Goal: Find contact information: Find contact information

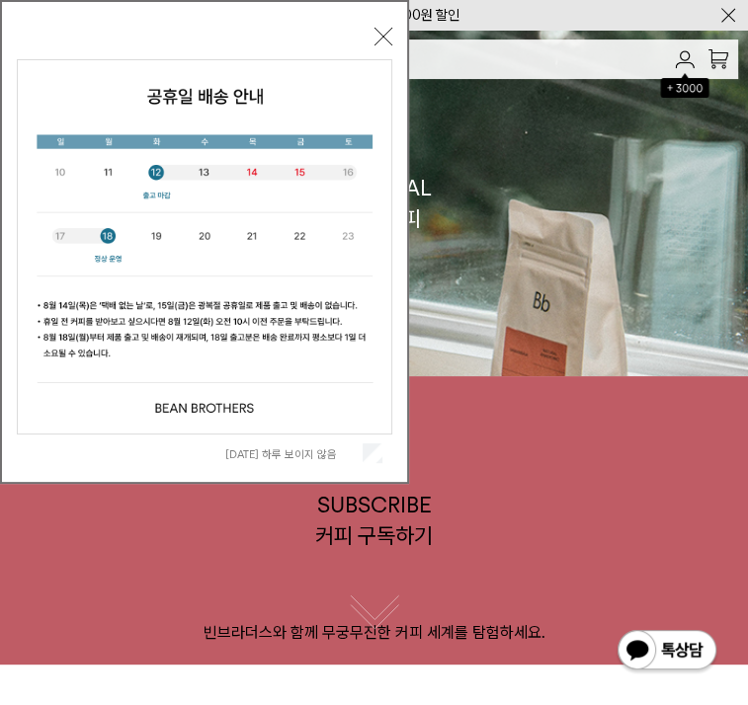
click at [359, 456] on span "[DATE] 하루 보이지 않음" at bounding box center [303, 453] width 157 height 19
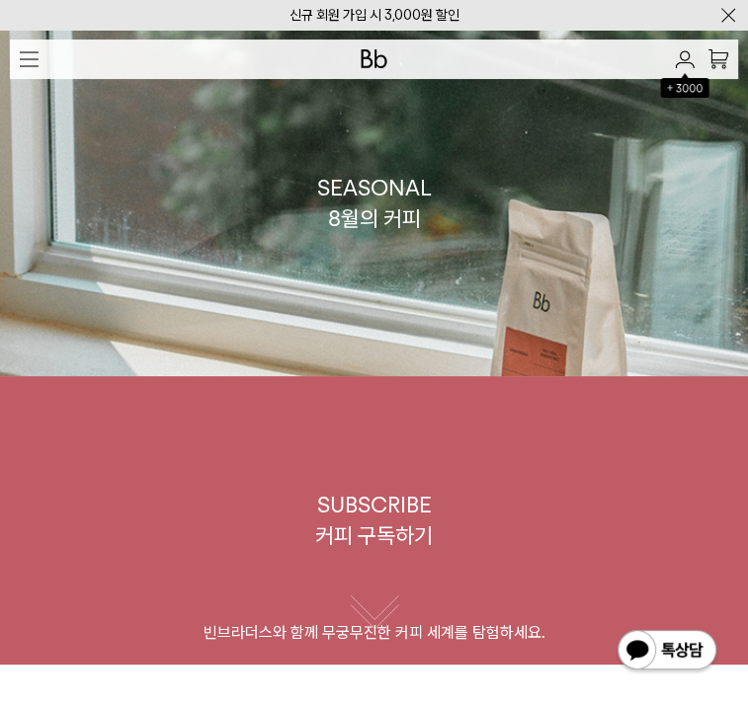
drag, startPoint x: 361, startPoint y: 455, endPoint x: 777, endPoint y: -141, distance: 727.9
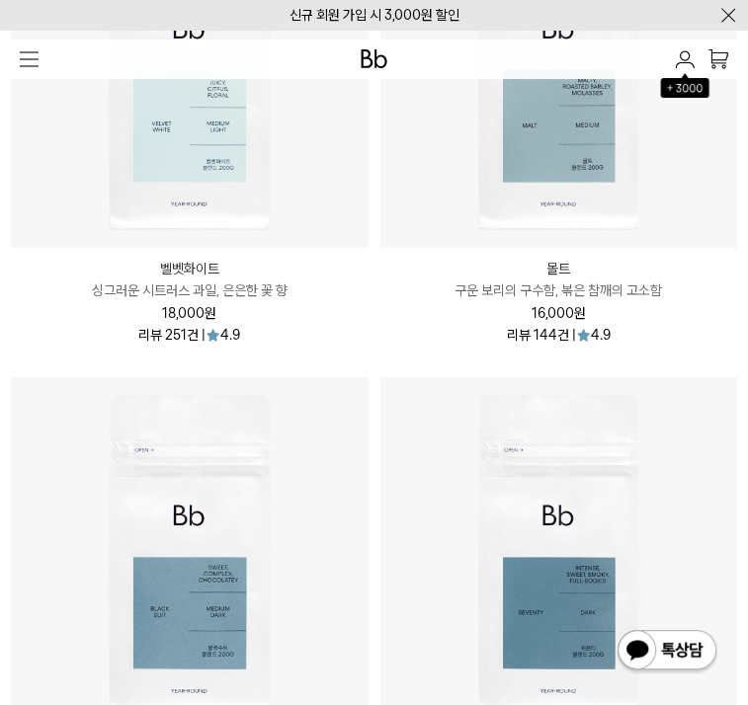
scroll to position [3370, 0]
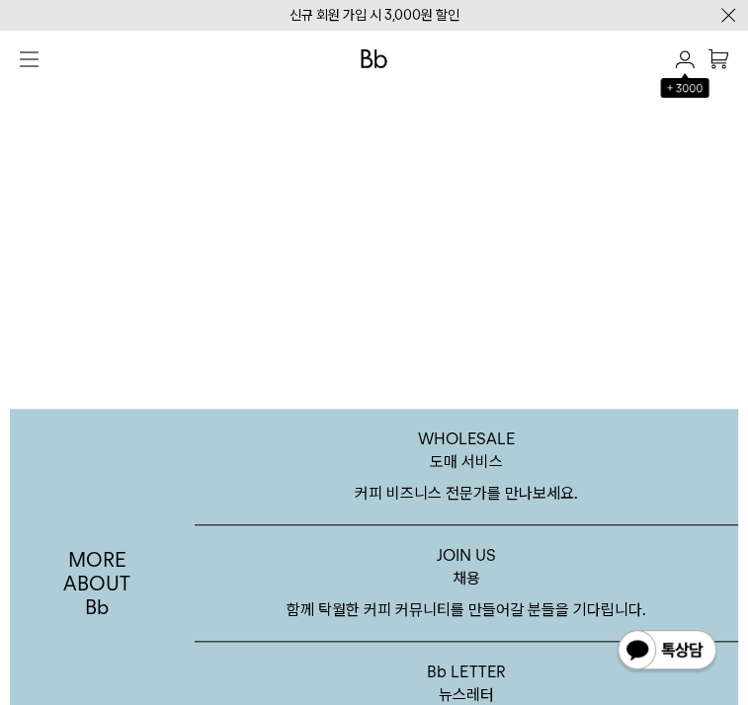
drag, startPoint x: 201, startPoint y: 431, endPoint x: 103, endPoint y: 437, distance: 98.0
copy span "[PHONE_NUMBER]"
drag, startPoint x: 214, startPoint y: 400, endPoint x: 79, endPoint y: 403, distance: 135.4
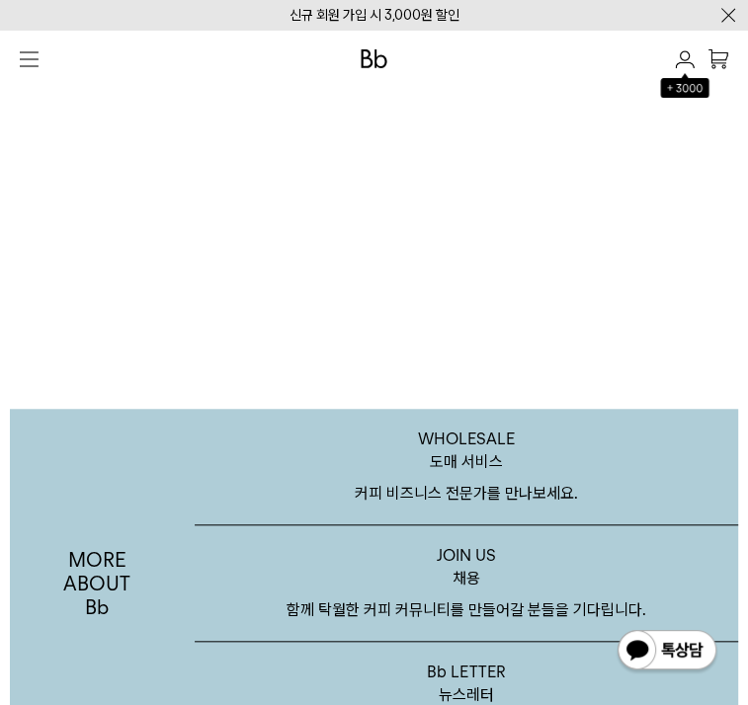
copy span "주식회사 에이블커피그룹"
click at [726, 79] on div "LOGIN 로그인 LOGIN 로그인 CART 장바구니 (0) SEARCH 검색 검색폼 ** 추천상품" at bounding box center [374, 54] width 748 height 49
drag, startPoint x: 207, startPoint y: 500, endPoint x: -1, endPoint y: 507, distance: 208.5
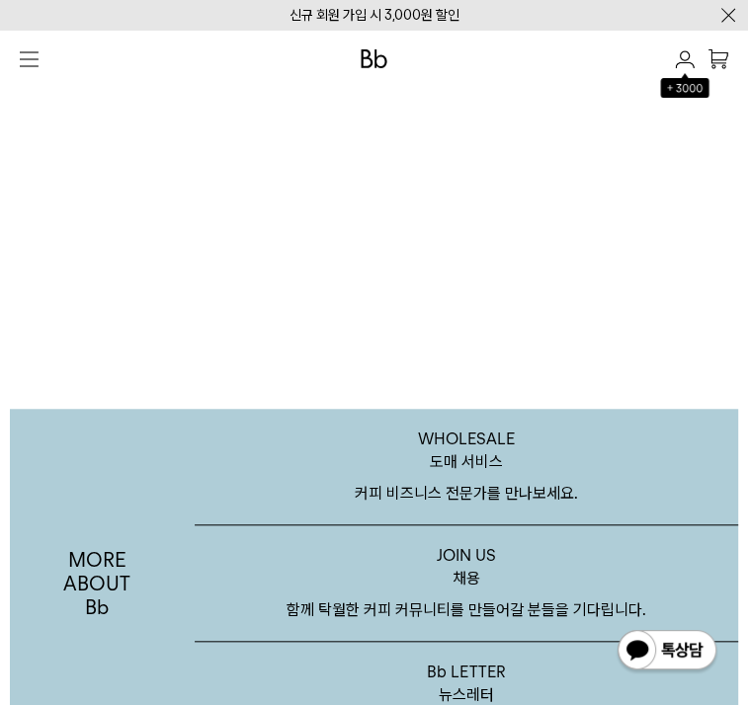
copy link "[EMAIL_ADDRESS][DOMAIN_NAME]"
drag, startPoint x: 185, startPoint y: 556, endPoint x: 89, endPoint y: 554, distance: 95.8
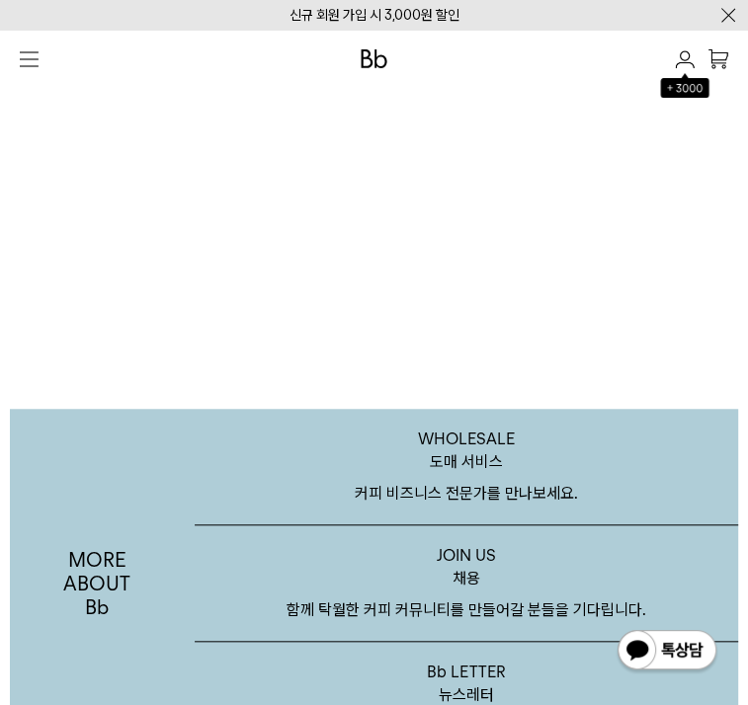
copy link "[PHONE_NUMBER]"
drag, startPoint x: 320, startPoint y: 404, endPoint x: 276, endPoint y: 409, distance: 44.7
copy span "[PERSON_NAME]"
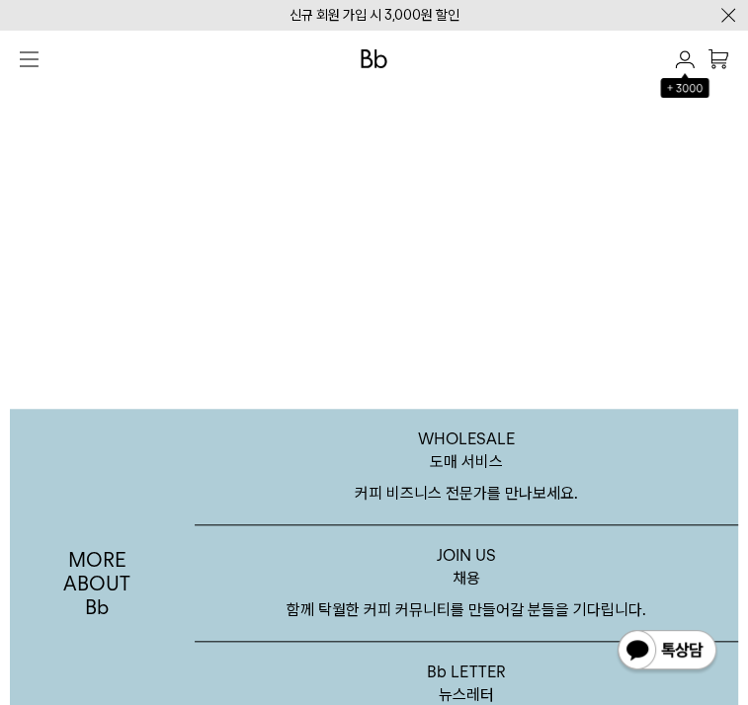
drag, startPoint x: 596, startPoint y: 400, endPoint x: 721, endPoint y: 422, distance: 127.3
drag, startPoint x: 602, startPoint y: 404, endPoint x: 775, endPoint y: 414, distance: 174.1
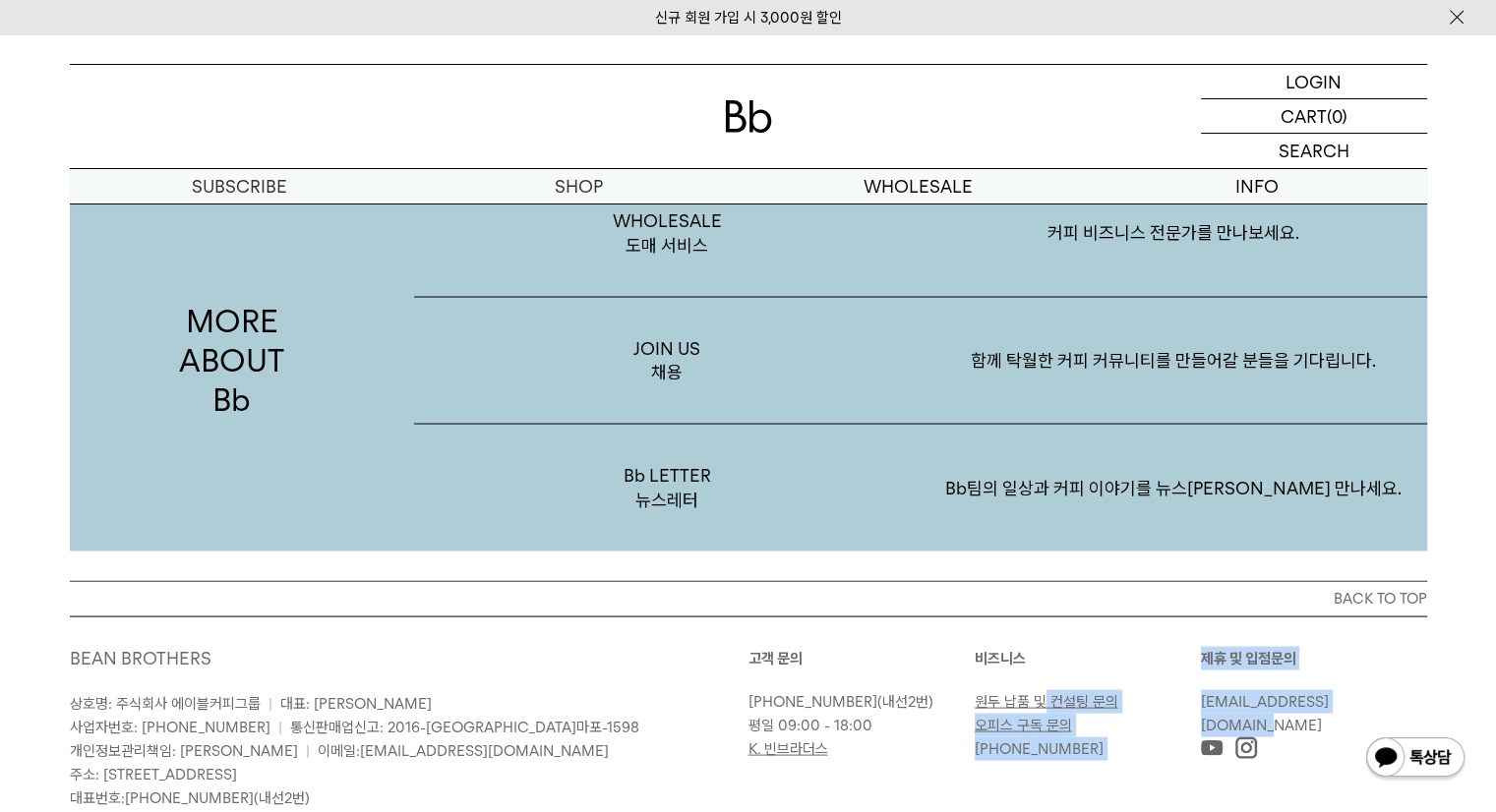
scroll to position [3807, 0]
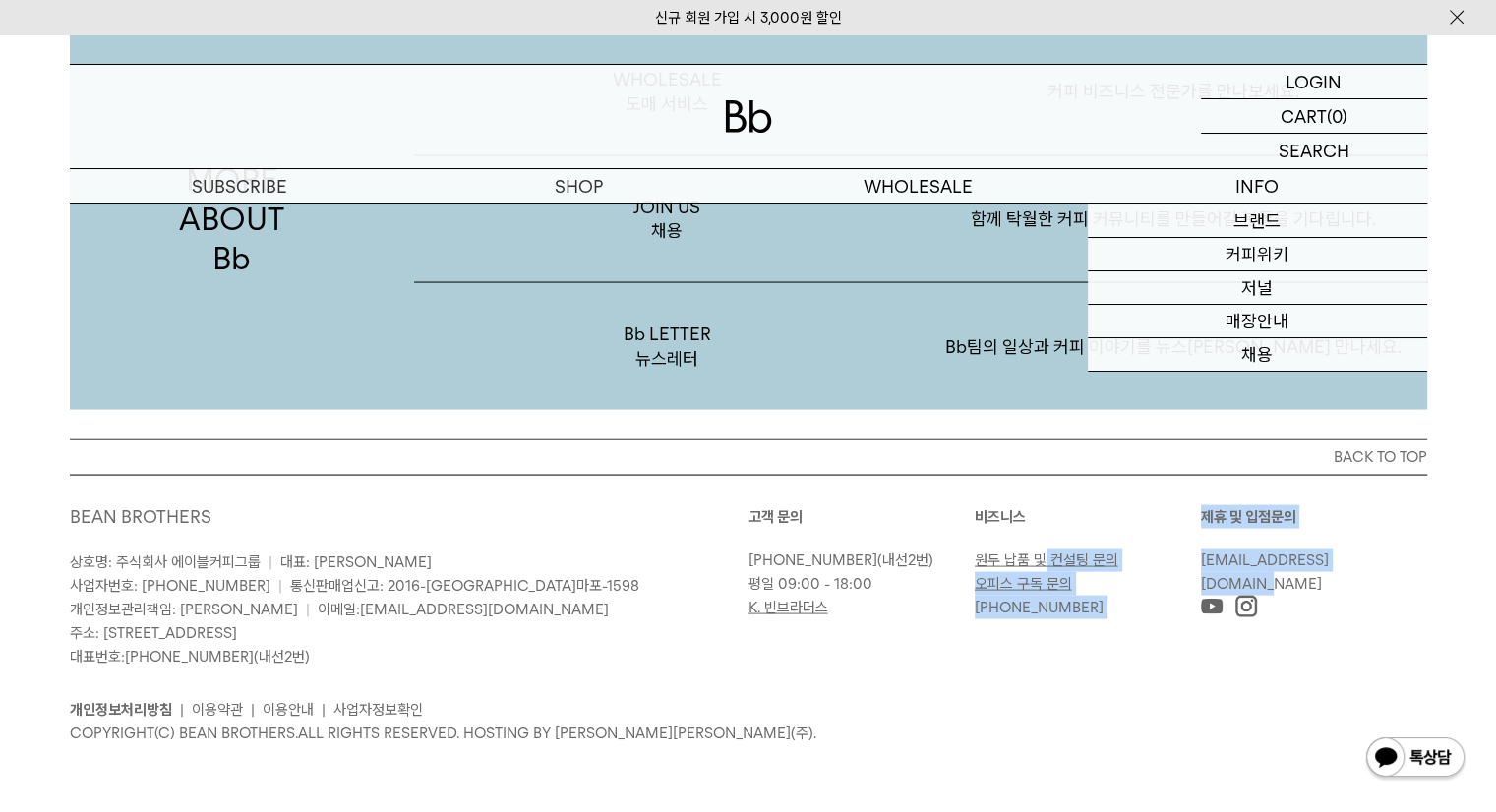
click at [744, 563] on p "[EMAIL_ADDRESS][DOMAIN_NAME]" at bounding box center [1308, 571] width 216 height 47
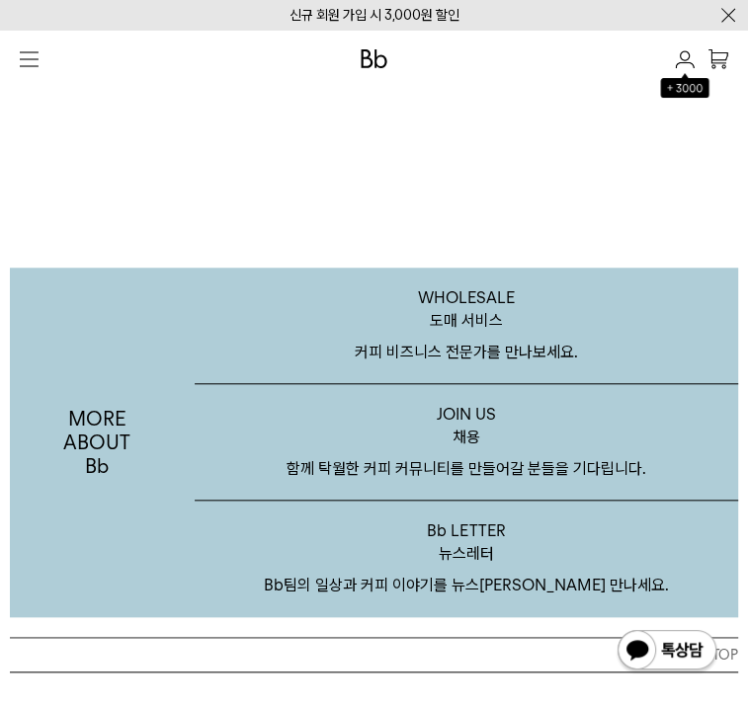
scroll to position [4341, 0]
